Goal: Navigation & Orientation: Find specific page/section

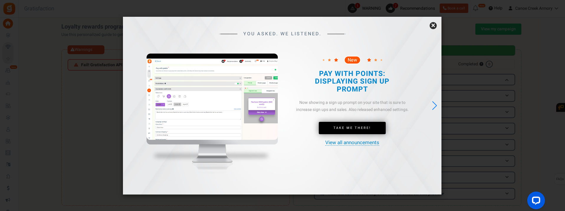
click at [435, 105] on div "Next slide" at bounding box center [434, 105] width 8 height 13
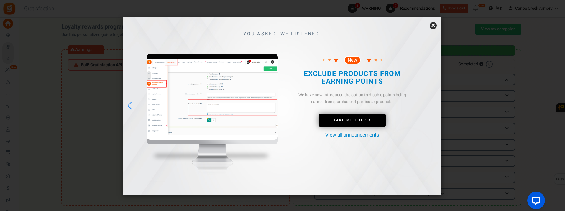
click at [129, 107] on div "Previous slide" at bounding box center [130, 105] width 8 height 13
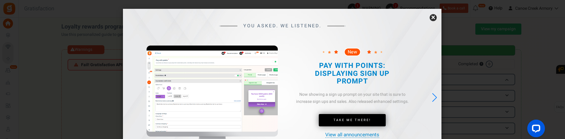
click at [386, 65] on h2 "PAY WITH POINTS: DISPLAYING SIGN UP PROMPT" at bounding box center [352, 73] width 106 height 23
click at [373, 66] on h2 "PAY WITH POINTS: DISPLAYING SIGN UP PROMPT" at bounding box center [352, 73] width 106 height 23
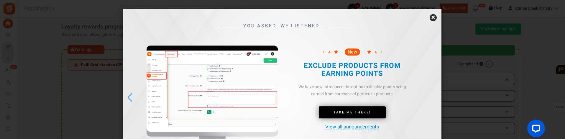
click at [130, 100] on div "Previous slide" at bounding box center [130, 97] width 8 height 13
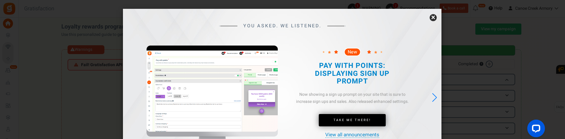
click at [433, 17] on link "×" at bounding box center [432, 17] width 7 height 7
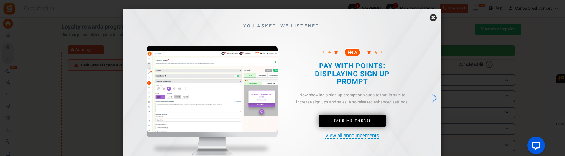
click at [432, 96] on div "Next slide" at bounding box center [434, 97] width 8 height 13
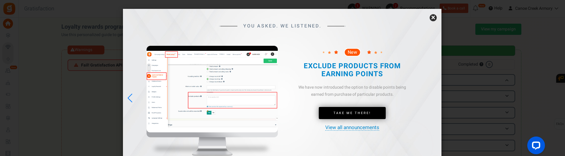
click at [129, 99] on div "Previous slide" at bounding box center [130, 97] width 8 height 13
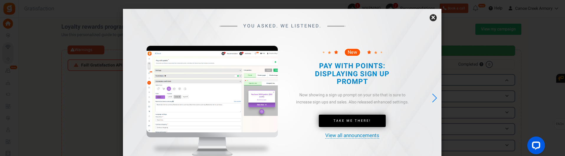
click at [432, 17] on link "×" at bounding box center [432, 17] width 7 height 7
